Goal: Answer question/provide support: Share knowledge or assist other users

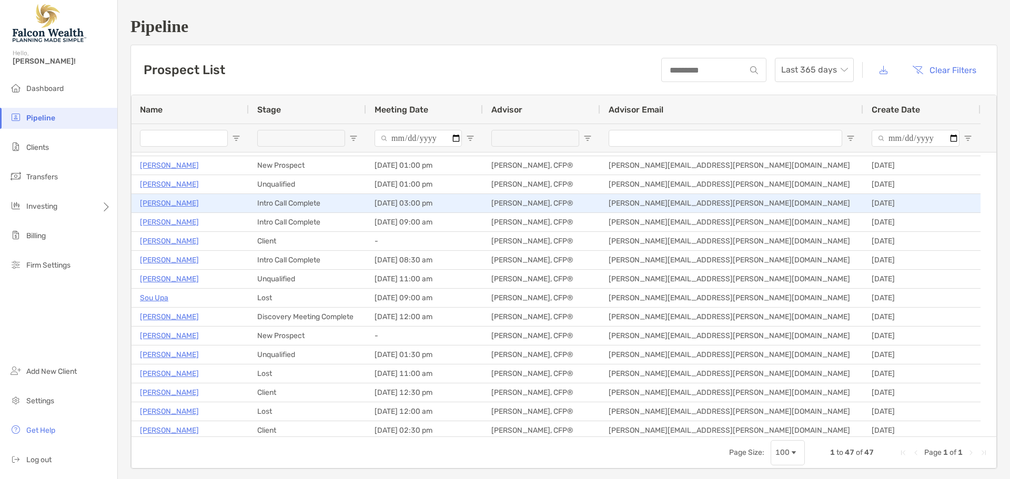
scroll to position [53, 0]
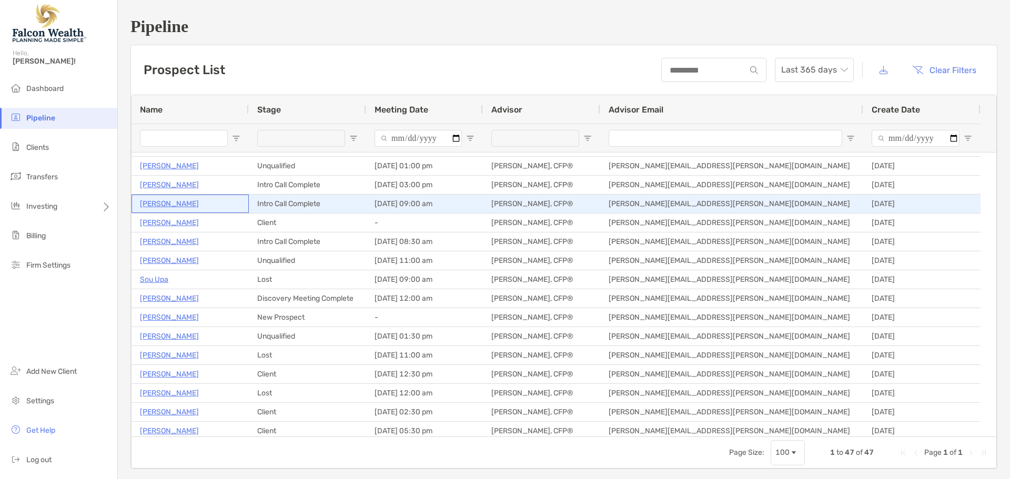
click at [159, 205] on p "[PERSON_NAME]" at bounding box center [169, 203] width 59 height 13
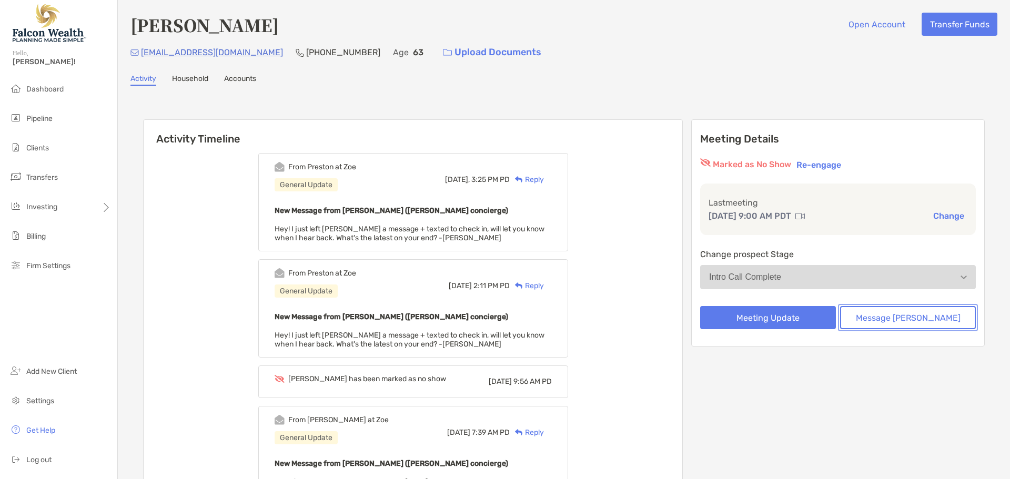
click at [892, 318] on button "Message Zoe" at bounding box center [908, 317] width 136 height 23
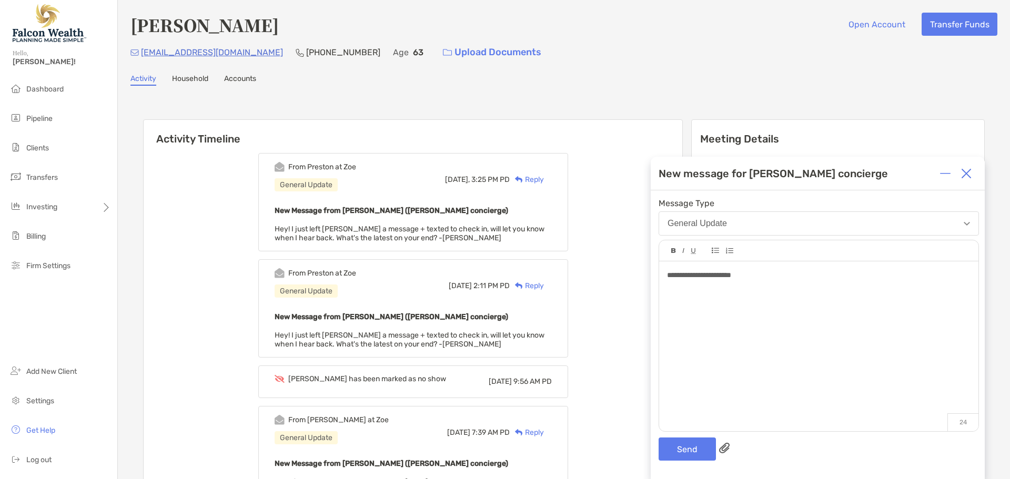
click at [758, 274] on div "**********" at bounding box center [818, 275] width 303 height 11
click at [684, 451] on button "Send" at bounding box center [687, 449] width 57 height 23
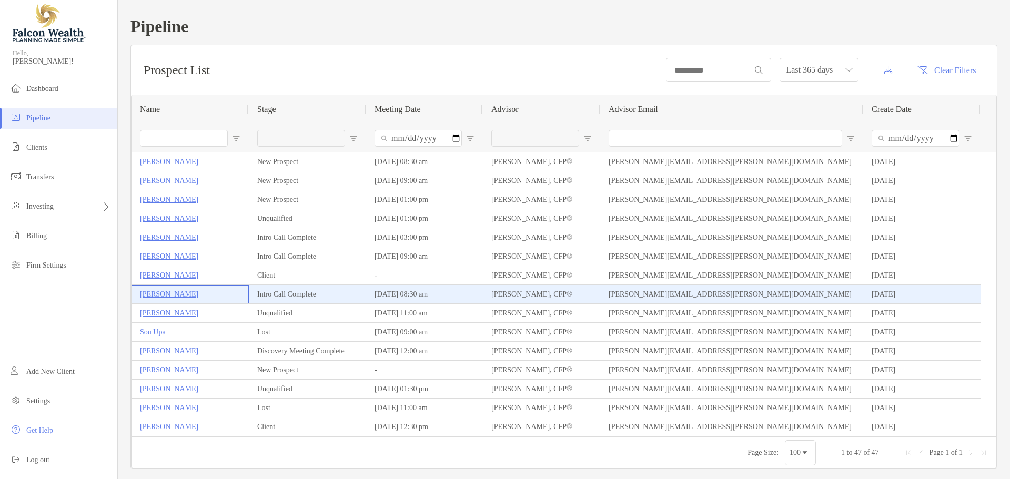
drag, startPoint x: 170, startPoint y: 291, endPoint x: 181, endPoint y: 280, distance: 16.0
click at [170, 291] on p "Jennifer Steece" at bounding box center [169, 294] width 58 height 13
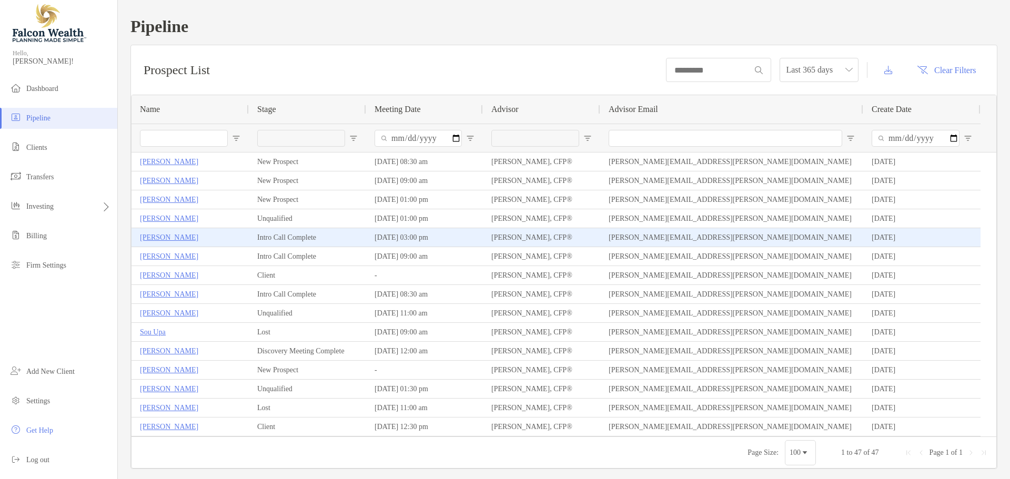
click at [176, 238] on p "Zachary Neider" at bounding box center [169, 237] width 58 height 13
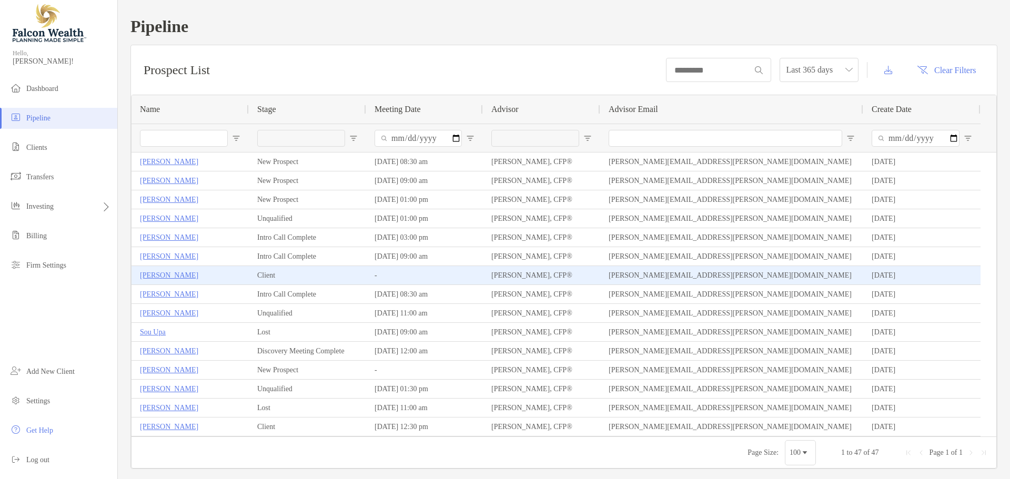
click at [175, 276] on p "Walter Maeda" at bounding box center [169, 275] width 58 height 13
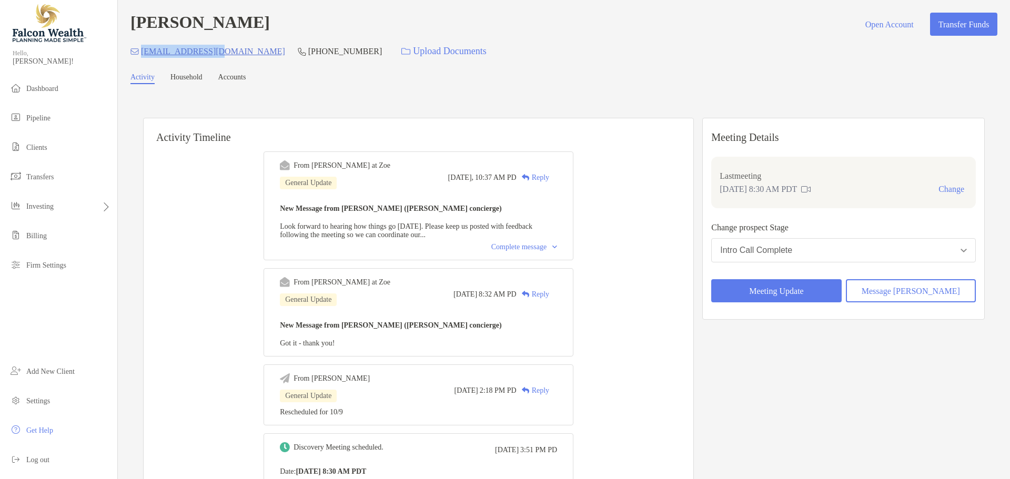
drag, startPoint x: 225, startPoint y: 46, endPoint x: 141, endPoint y: 49, distance: 83.7
click at [141, 49] on div "[EMAIL_ADDRESS][DOMAIN_NAME] [PHONE_NUMBER] Upload Documents" at bounding box center [563, 51] width 867 height 23
click at [484, 45] on div "jmahan7@yahoo.com (949) 394-5573 Upload Documents" at bounding box center [563, 51] width 867 height 23
click at [792, 248] on div "Intro Call Complete" at bounding box center [756, 250] width 72 height 9
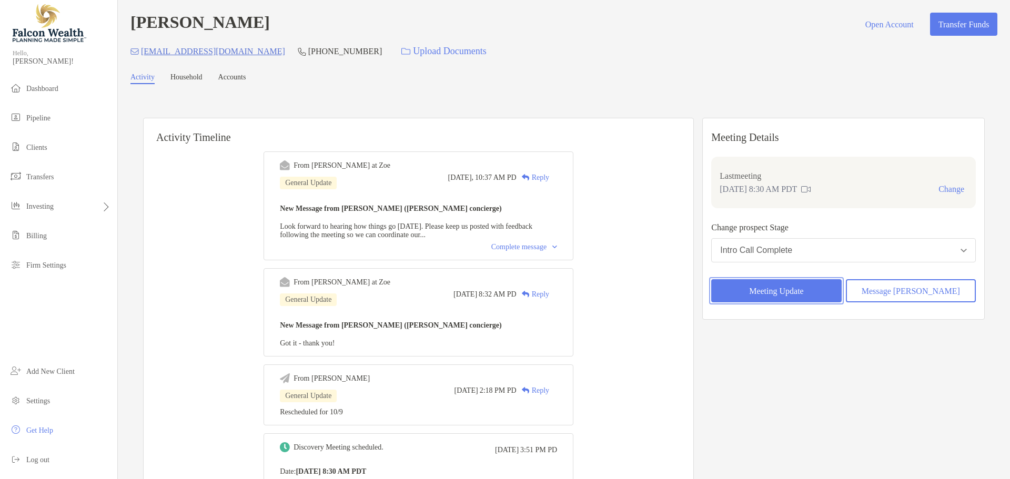
click at [802, 293] on button "Meeting Update" at bounding box center [776, 290] width 130 height 23
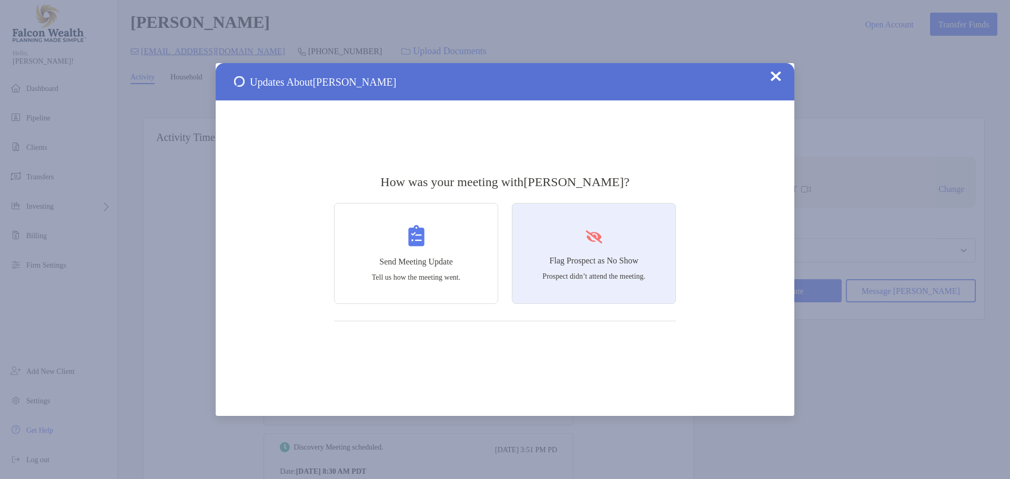
click at [592, 250] on div "Flag Prospect as No Show Prospect didn’t attend the meeting." at bounding box center [594, 253] width 164 height 101
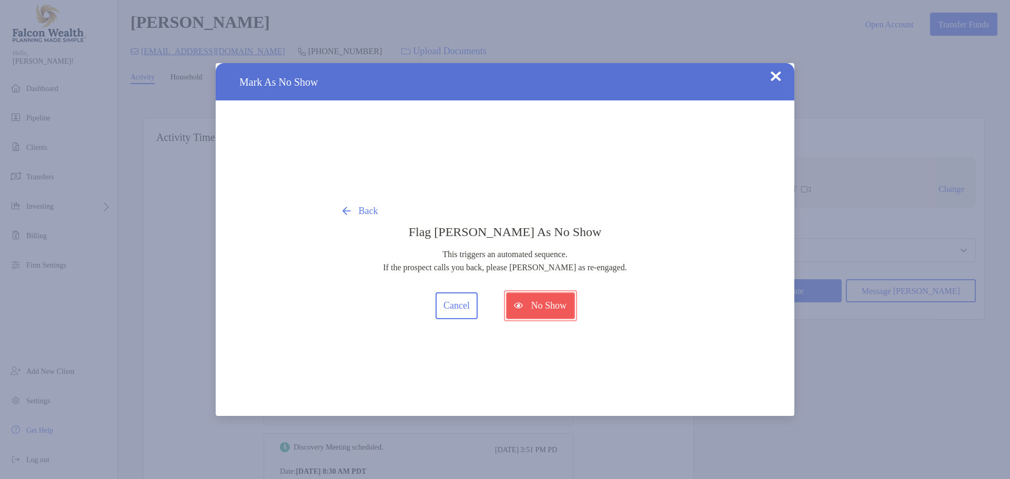
click at [532, 302] on button "No Show" at bounding box center [540, 305] width 69 height 27
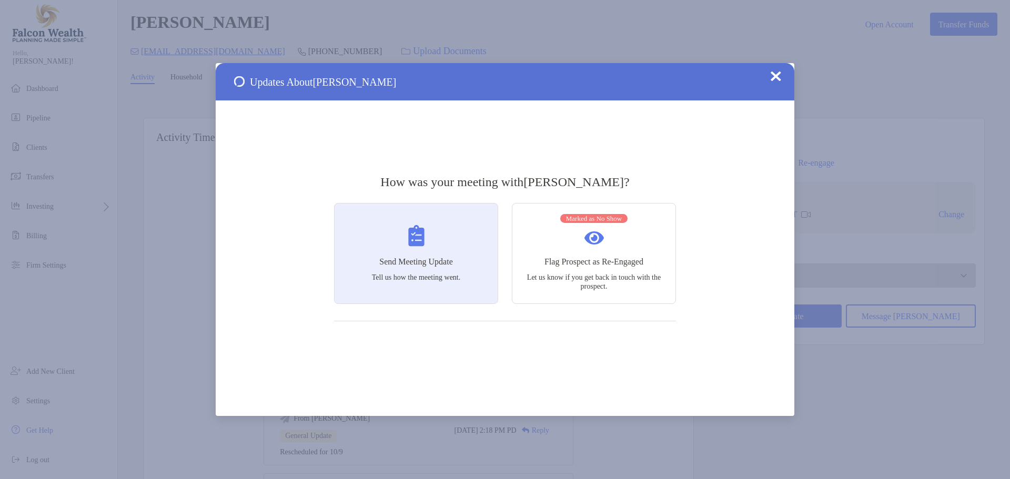
click at [418, 239] on img at bounding box center [416, 236] width 16 height 22
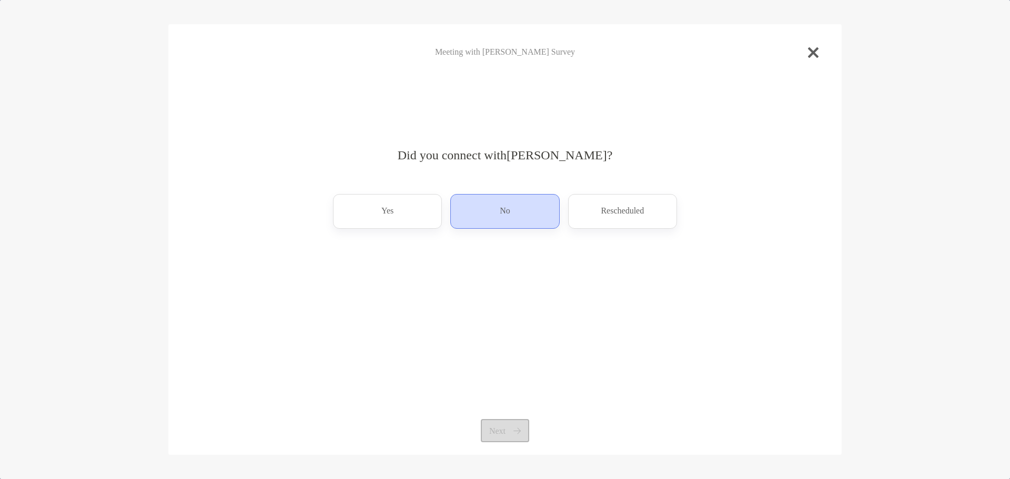
click at [525, 207] on div "No" at bounding box center [504, 211] width 109 height 35
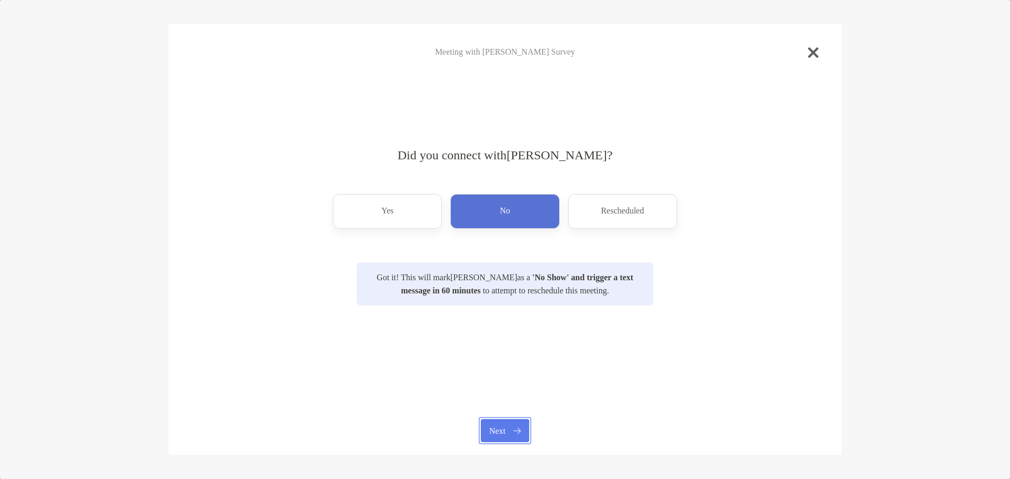
click at [505, 436] on button "Next" at bounding box center [505, 430] width 48 height 23
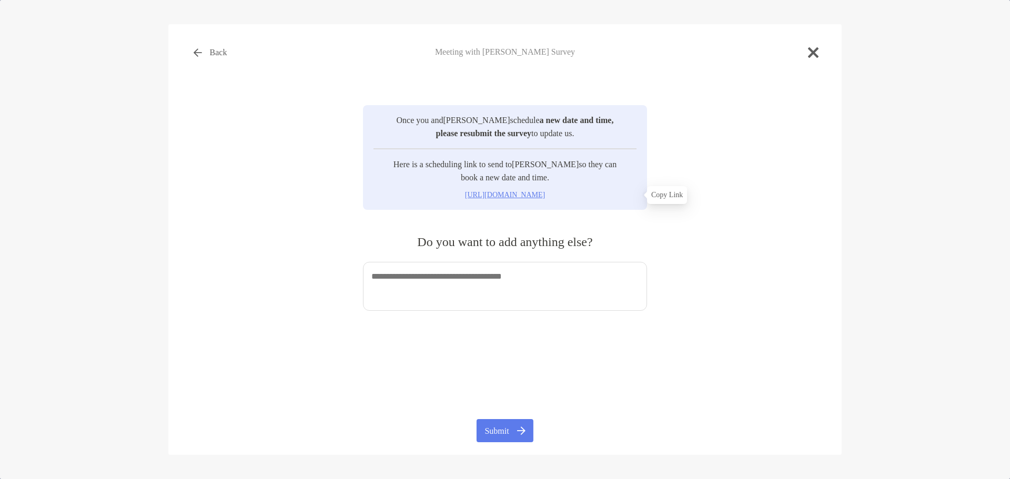
drag, startPoint x: 488, startPoint y: 197, endPoint x: 704, endPoint y: 185, distance: 216.5
click at [756, 165] on div "Once you and Jennifer Steece schedule a new date and time, please resubmit the …" at bounding box center [505, 190] width 640 height 250
click at [664, 195] on div "Once you and Jennifer Steece schedule a new date and time, please resubmit the …" at bounding box center [505, 190] width 640 height 250
click at [548, 192] on p "https://my.zoefin.com/reschedule/b3daf080-9285-11f0-abce-d761f291aa2e" at bounding box center [504, 194] width 271 height 13
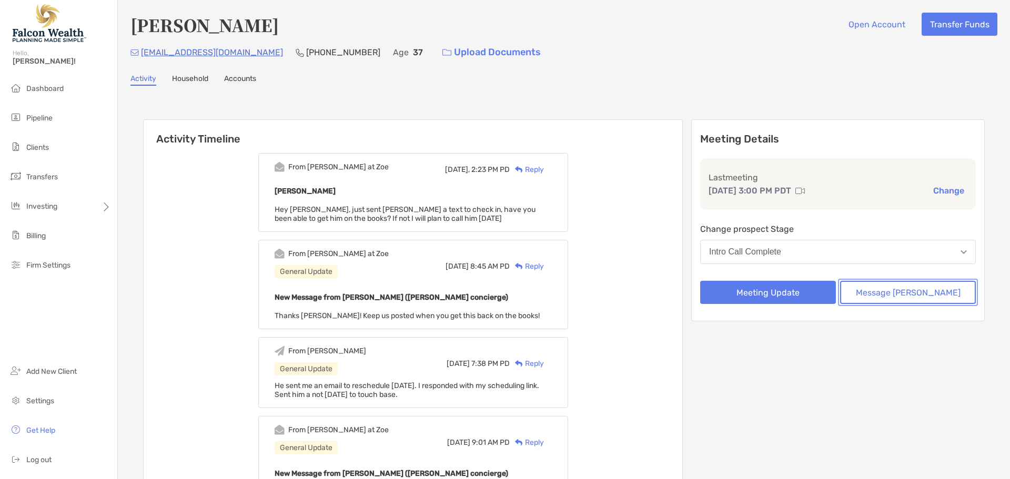
click at [894, 289] on button "Message [PERSON_NAME]" at bounding box center [908, 292] width 136 height 23
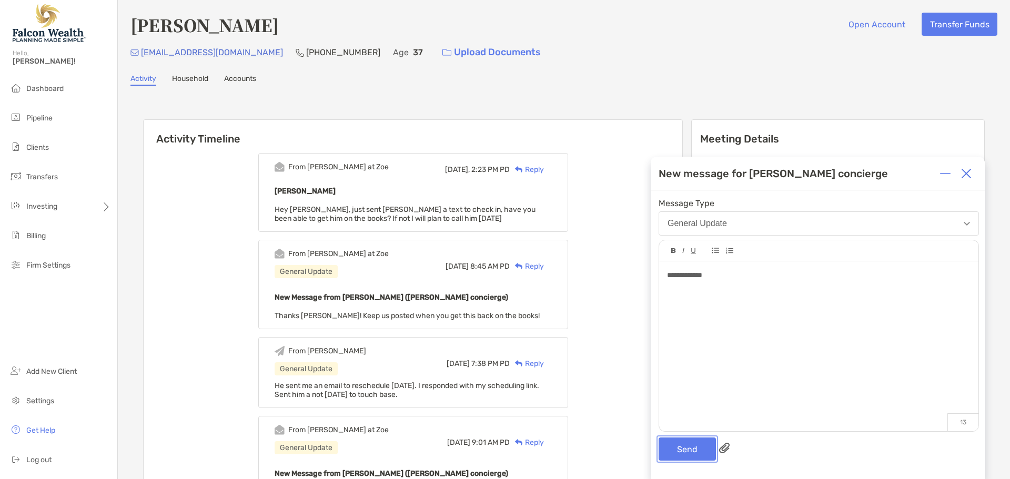
click at [665, 457] on button "Send" at bounding box center [687, 449] width 57 height 23
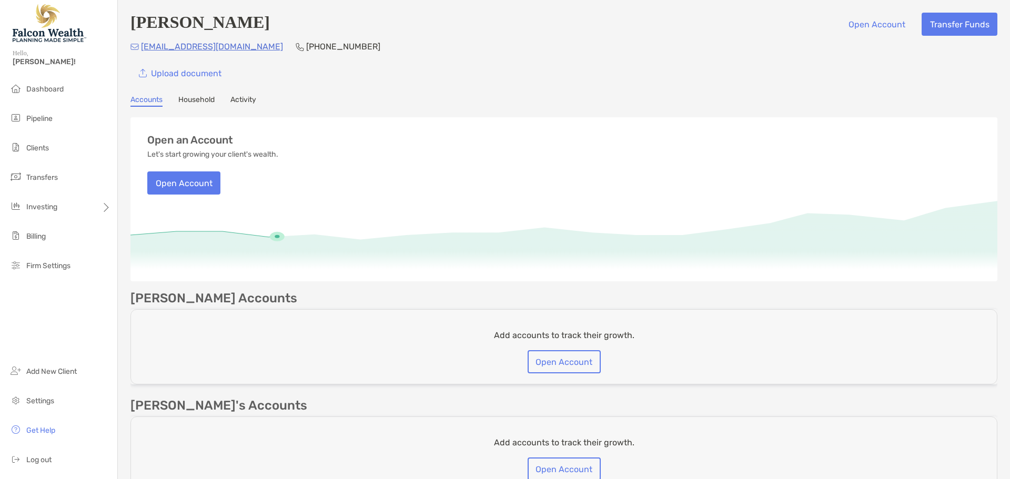
scroll to position [261, 0]
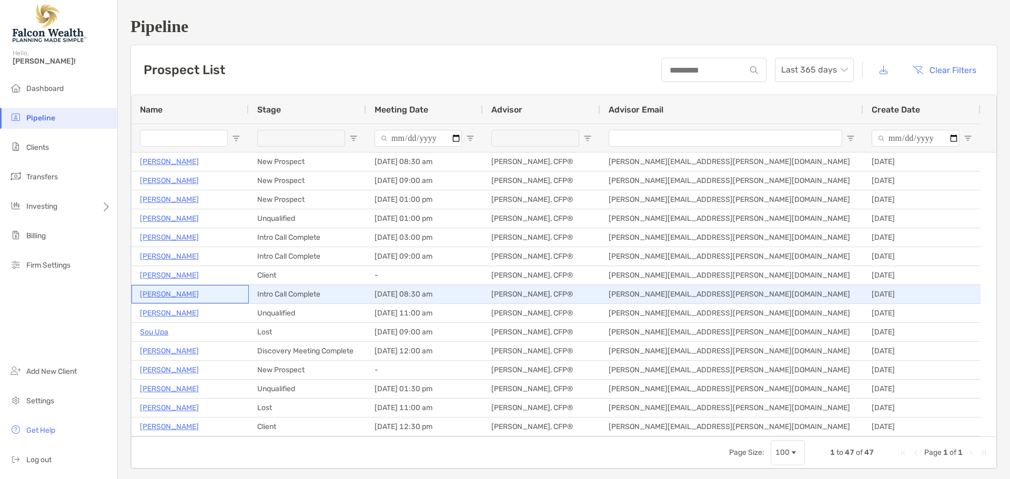
click at [172, 296] on p "[PERSON_NAME]" at bounding box center [169, 294] width 59 height 13
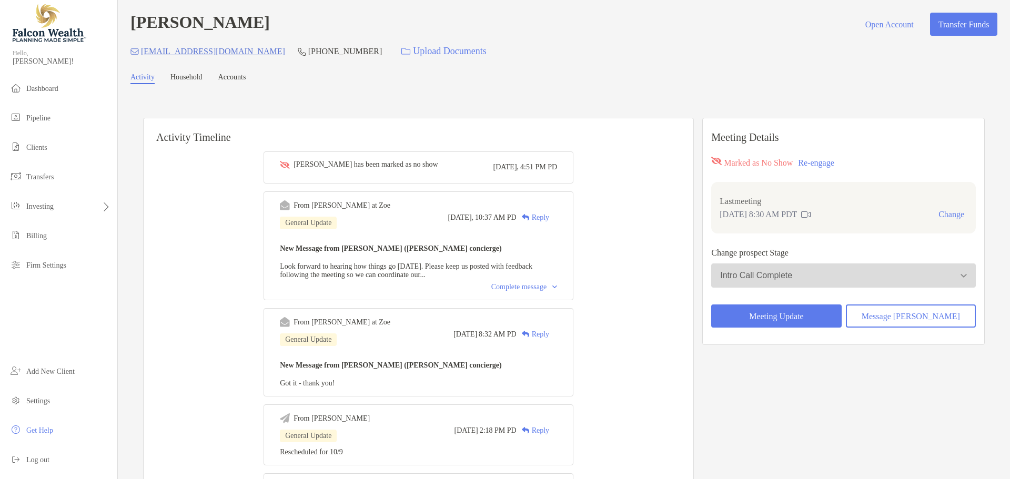
click at [432, 167] on div "[PERSON_NAME] has been marked as no show" at bounding box center [366, 164] width 145 height 8
